Goal: Information Seeking & Learning: Find specific page/section

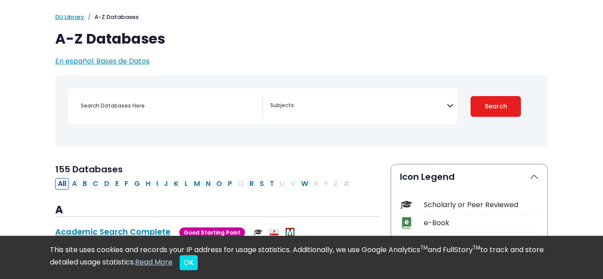
scroll to position [45, 0]
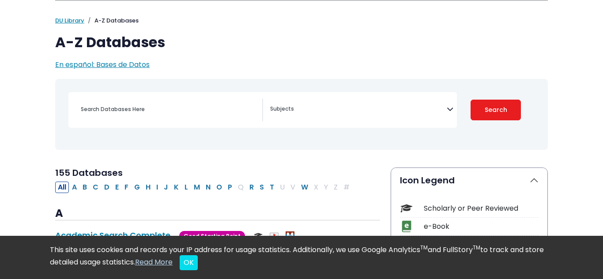
click at [449, 110] on icon "Search filters" at bounding box center [450, 107] width 7 height 13
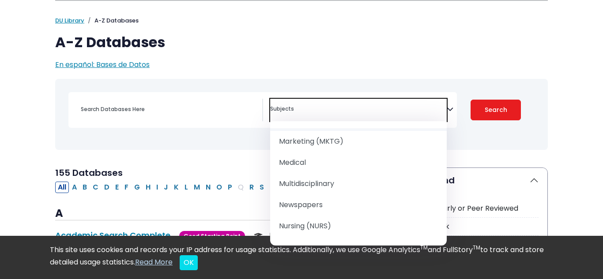
scroll to position [771, 0]
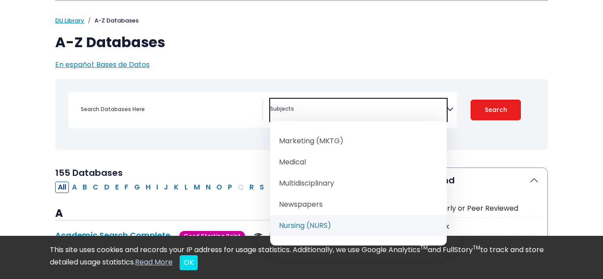
select select "219076"
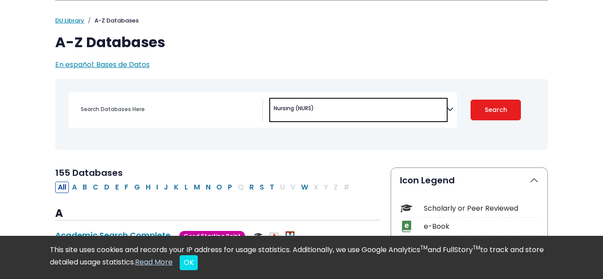
scroll to position [459, 0]
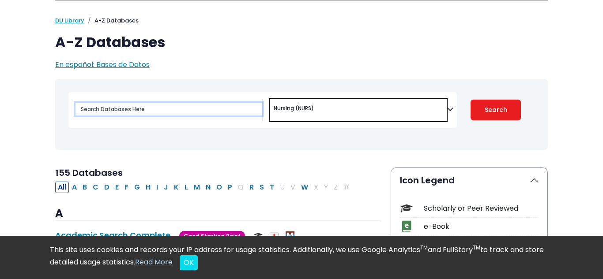
click at [136, 113] on input "Search database by title or keyword" at bounding box center [168, 109] width 187 height 13
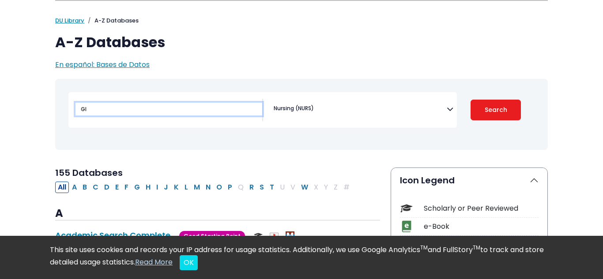
type input "G"
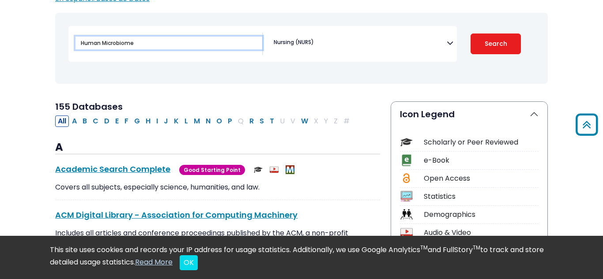
scroll to position [0, 0]
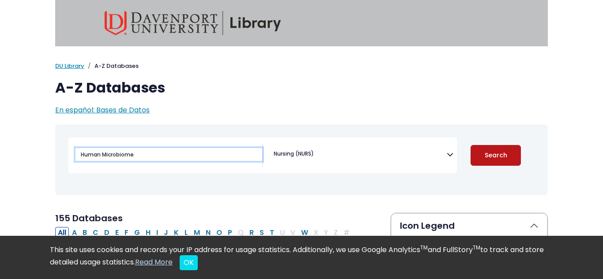
type input "Human Microbiome"
click at [494, 153] on button "Search" at bounding box center [495, 155] width 50 height 21
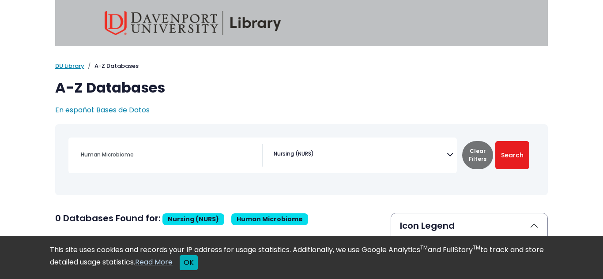
click at [198, 267] on button "OK" at bounding box center [189, 262] width 18 height 15
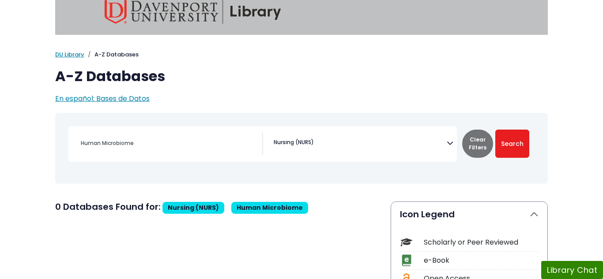
scroll to position [6, 0]
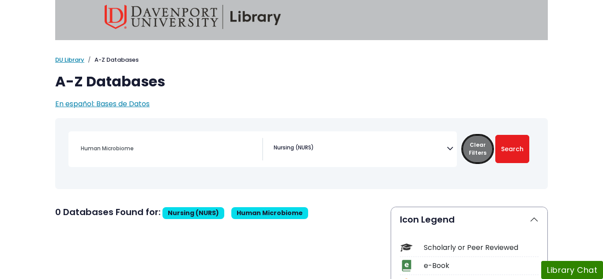
click at [473, 151] on button "Clear Filters" at bounding box center [477, 149] width 31 height 28
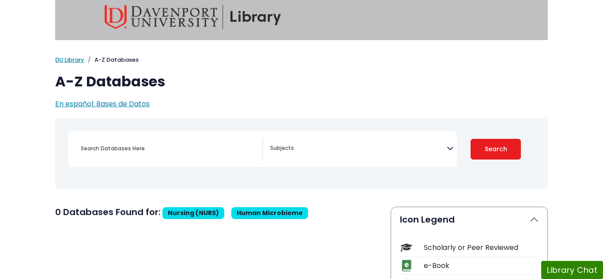
select select "Database Subject Filter"
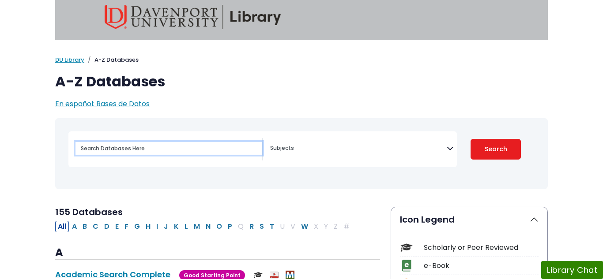
click at [214, 152] on input "Search database by title or keyword" at bounding box center [168, 148] width 187 height 13
type input "Human Microbiome"
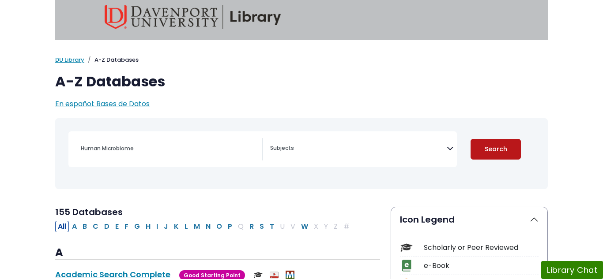
click at [480, 152] on button "Search" at bounding box center [495, 149] width 50 height 21
select select "Database Subject Filter"
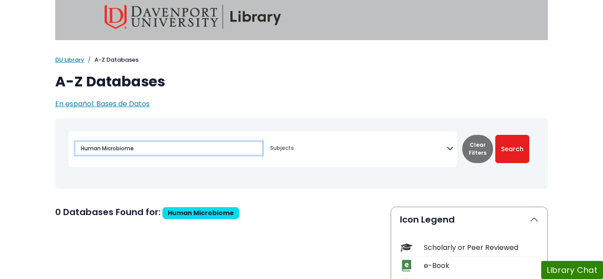
drag, startPoint x: 141, startPoint y: 146, endPoint x: 72, endPoint y: 150, distance: 68.5
click at [72, 150] on div "Human Microbiome" at bounding box center [165, 149] width 195 height 23
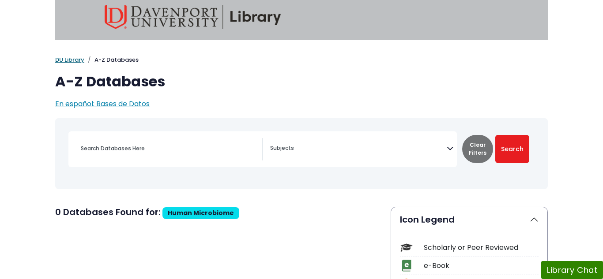
click at [73, 60] on link "DU Library" at bounding box center [69, 60] width 29 height 8
